Goal: Task Accomplishment & Management: Complete application form

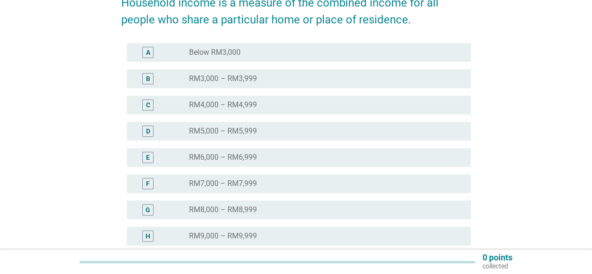
scroll to position [166, 0]
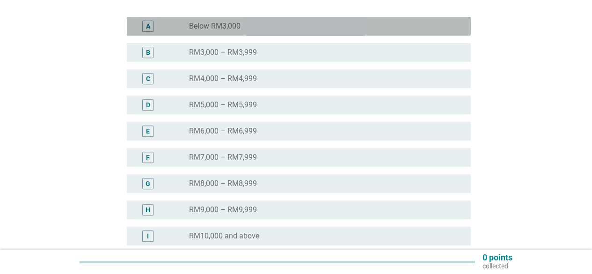
click at [271, 24] on div "radio_button_unchecked Below RM3,000" at bounding box center [322, 26] width 267 height 9
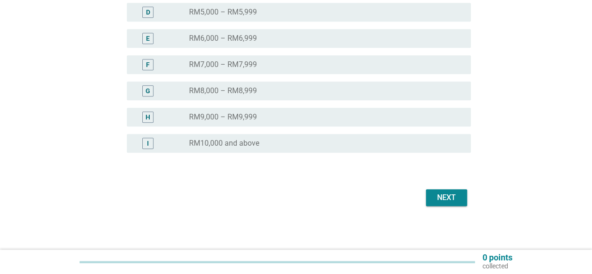
scroll to position [259, 0]
click at [443, 199] on div "Next" at bounding box center [446, 196] width 26 height 11
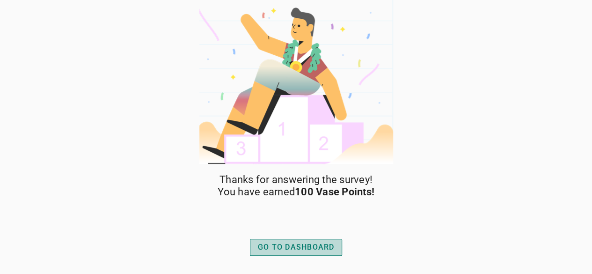
click at [328, 246] on div "GO TO DASHBOARD" at bounding box center [296, 246] width 77 height 11
